Goal: Find specific page/section: Find specific page/section

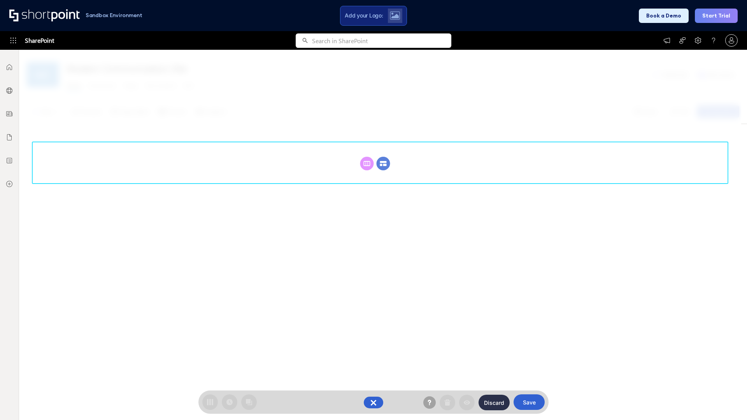
click at [383, 157] on circle at bounding box center [384, 164] width 14 height 14
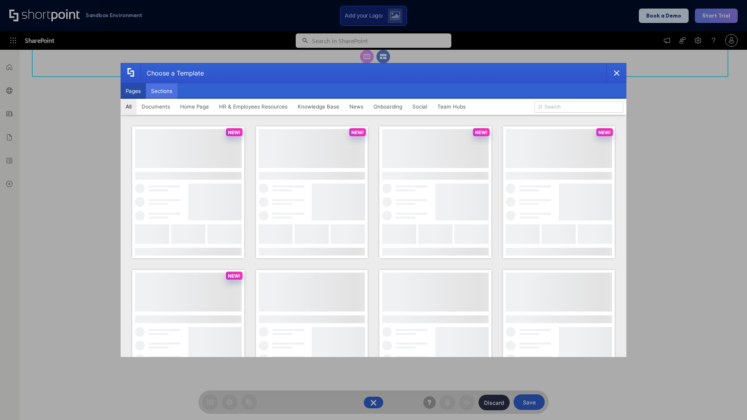
click at [161, 91] on button "Sections" at bounding box center [162, 91] width 32 height 16
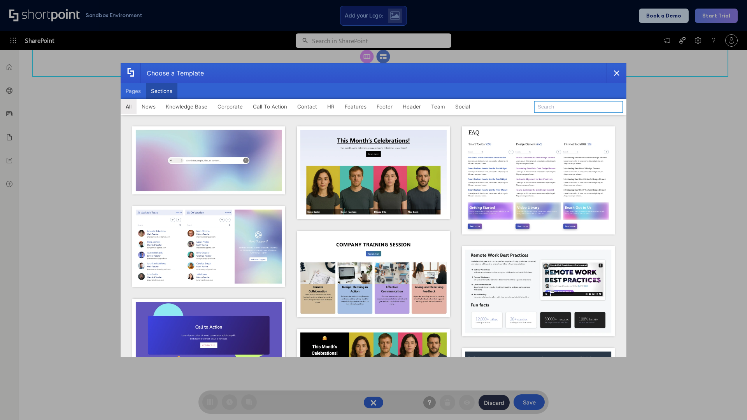
type input "Teammate 2"
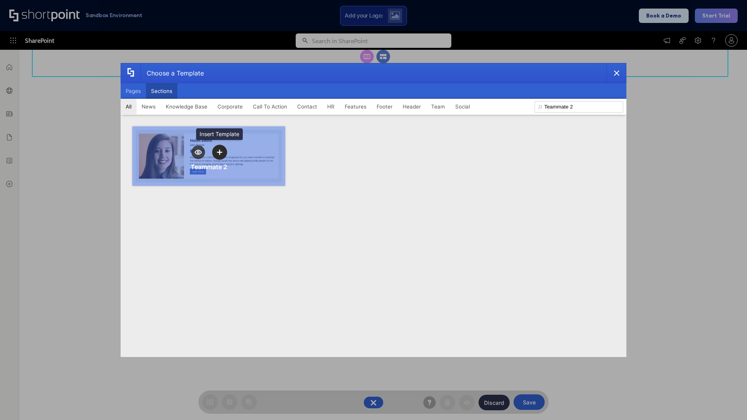
click at [219, 152] on icon "template selector" at bounding box center [219, 151] width 5 height 5
